Goal: Transaction & Acquisition: Purchase product/service

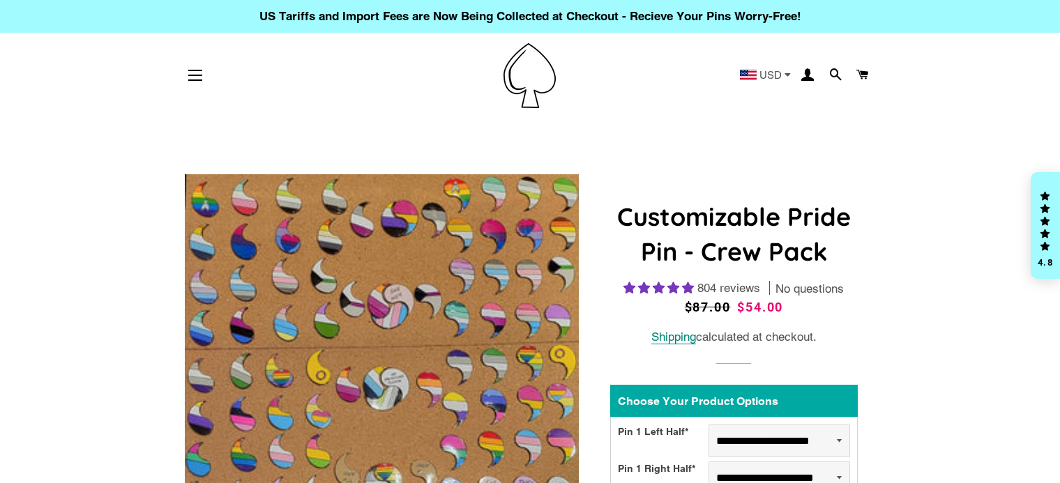
select select "**********"
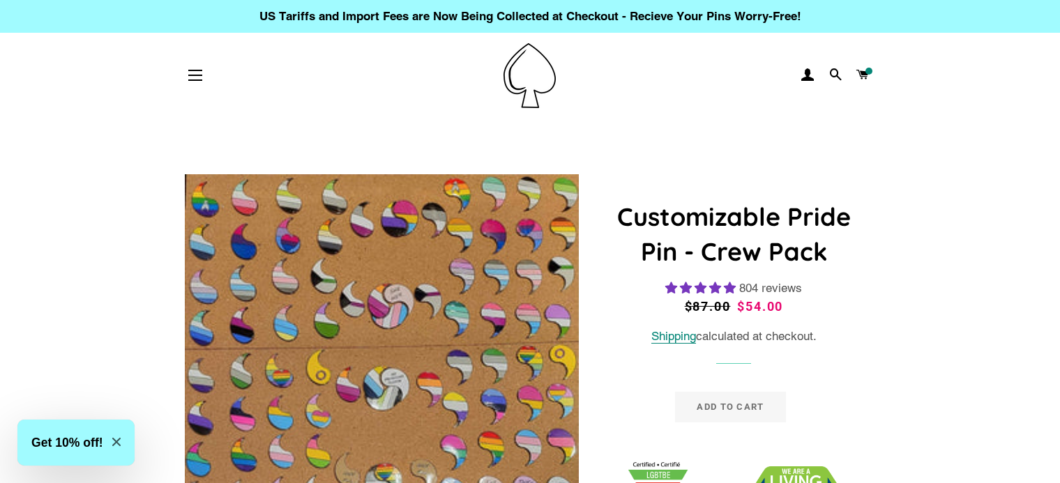
select select "**********"
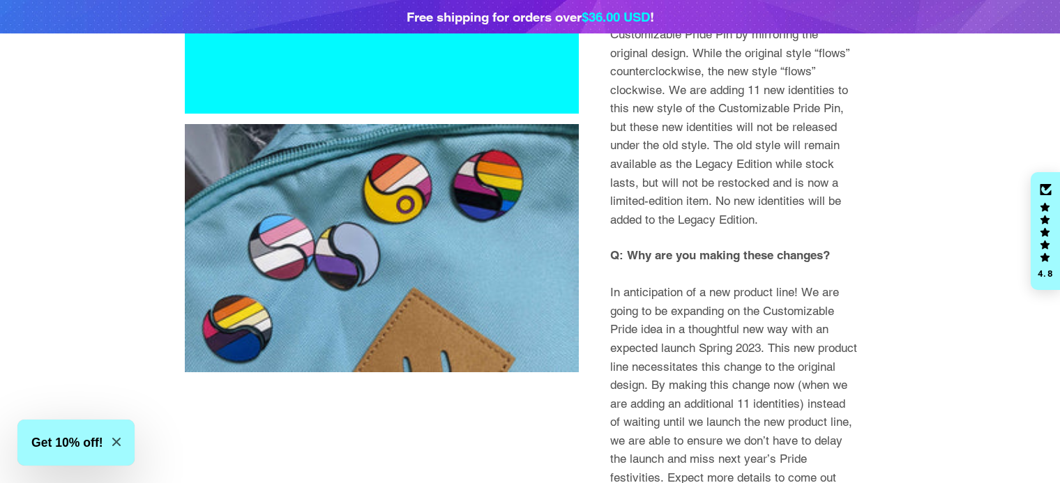
scroll to position [1933, 0]
